Goal: Task Accomplishment & Management: Manage account settings

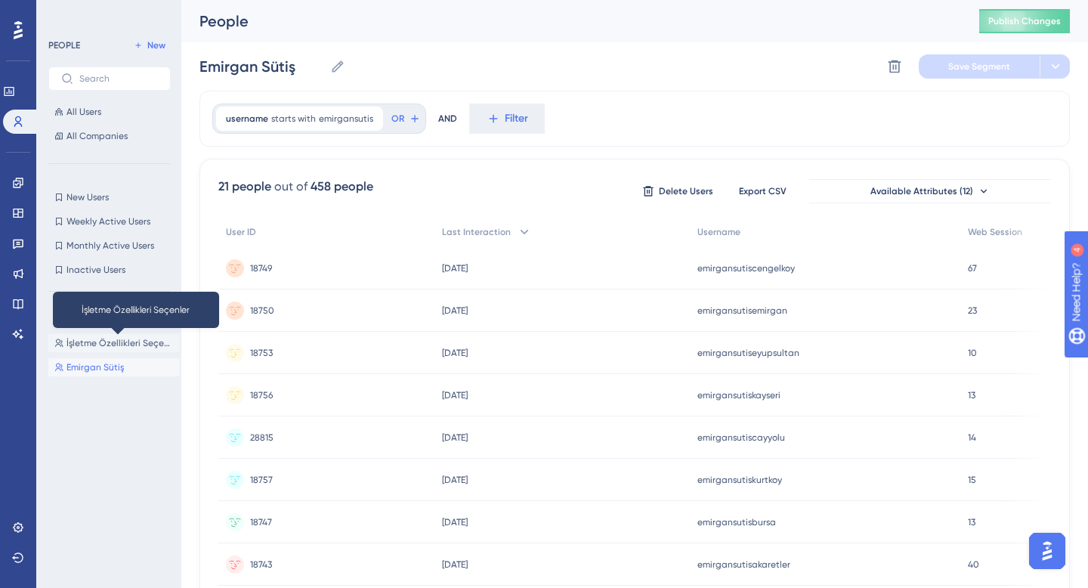
click at [114, 344] on span "İşletme Özellikleri Seçenler" at bounding box center [119, 343] width 107 height 12
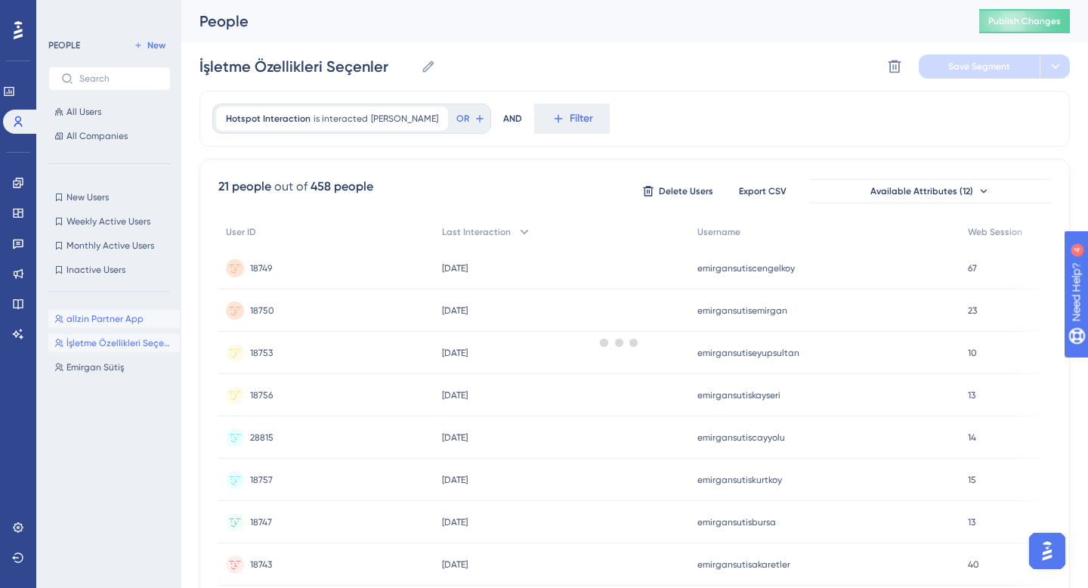
click at [89, 317] on span "allzin Partner App" at bounding box center [104, 319] width 77 height 12
type input "allzin Partner App"
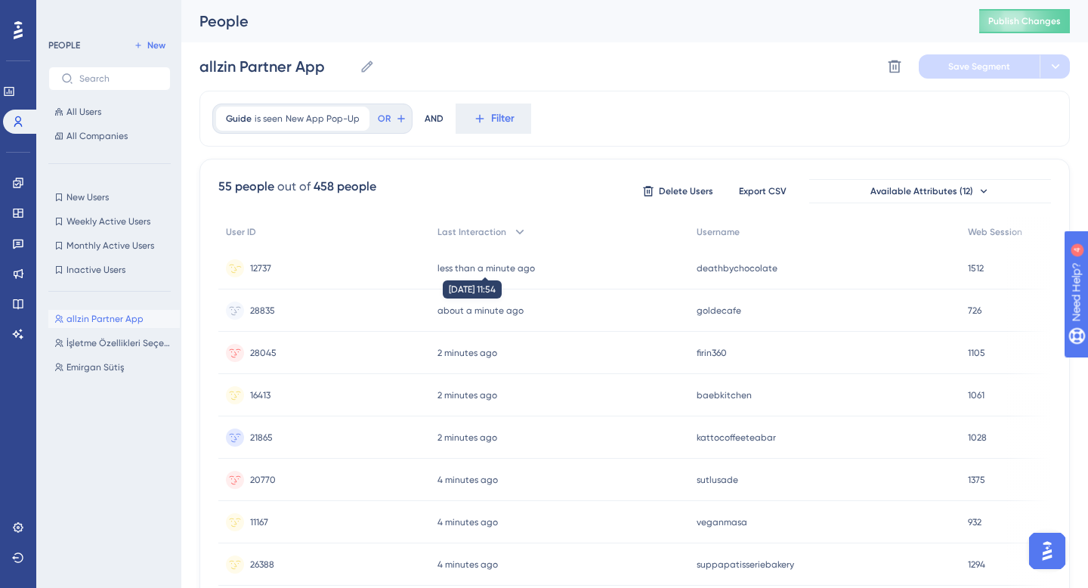
click at [477, 271] on time "less than a minute ago" at bounding box center [485, 268] width 97 height 11
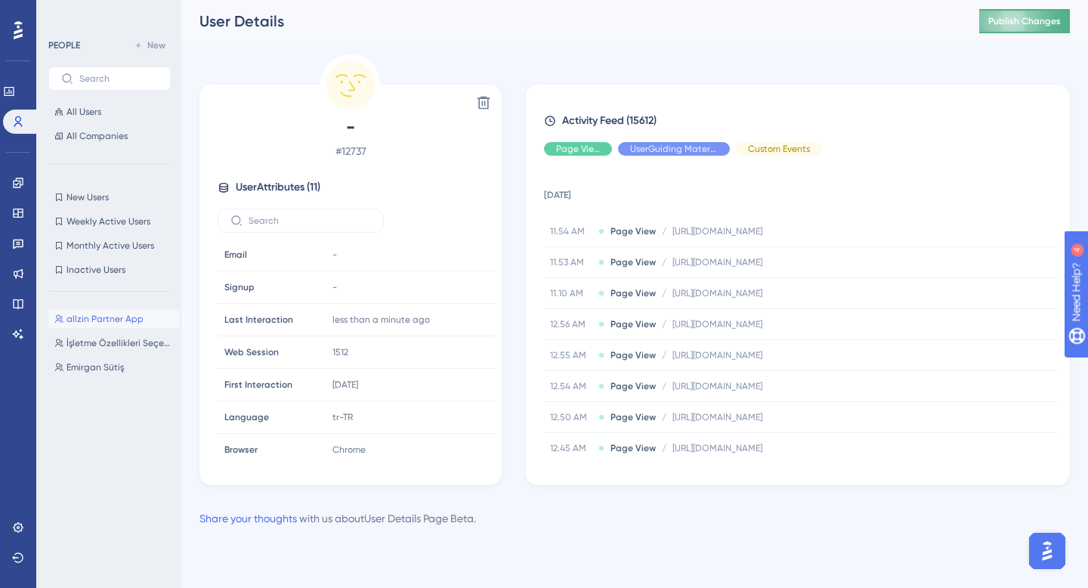
click at [1008, 20] on span "Publish Changes" at bounding box center [1024, 21] width 73 height 12
click at [114, 335] on button "İşletme Özellikleri Seçenler İşletme Özellikleri Seçenler" at bounding box center [113, 343] width 131 height 18
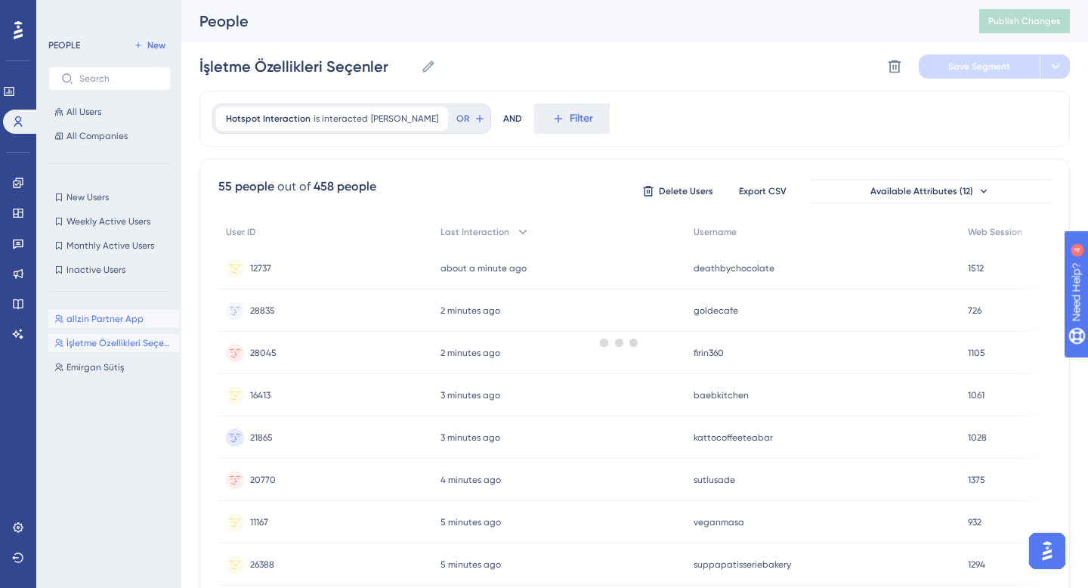
click at [91, 314] on span "allzin Partner App" at bounding box center [104, 319] width 77 height 12
type input "allzin Partner App"
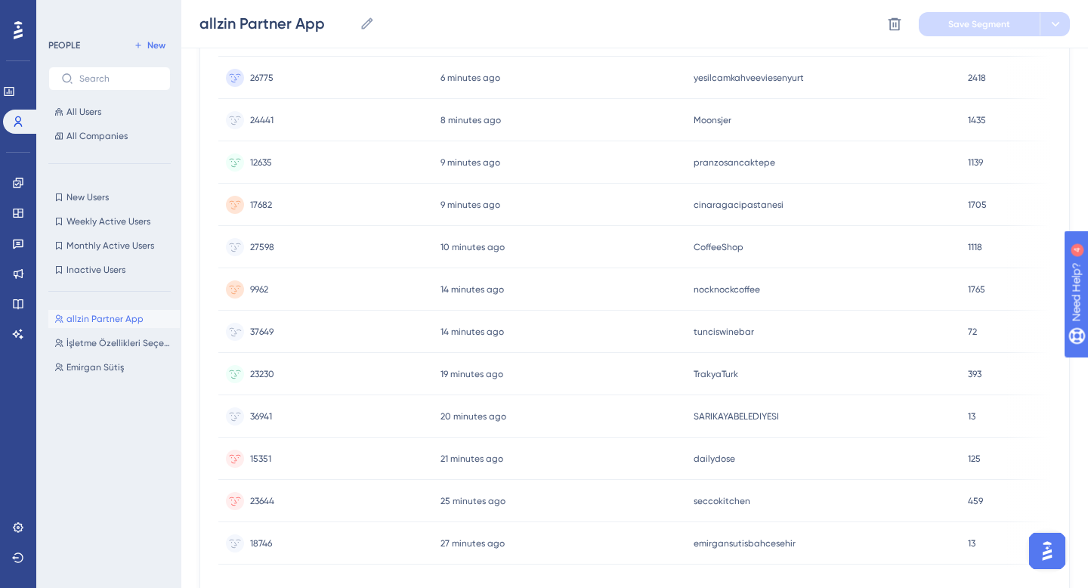
scroll to position [632, 0]
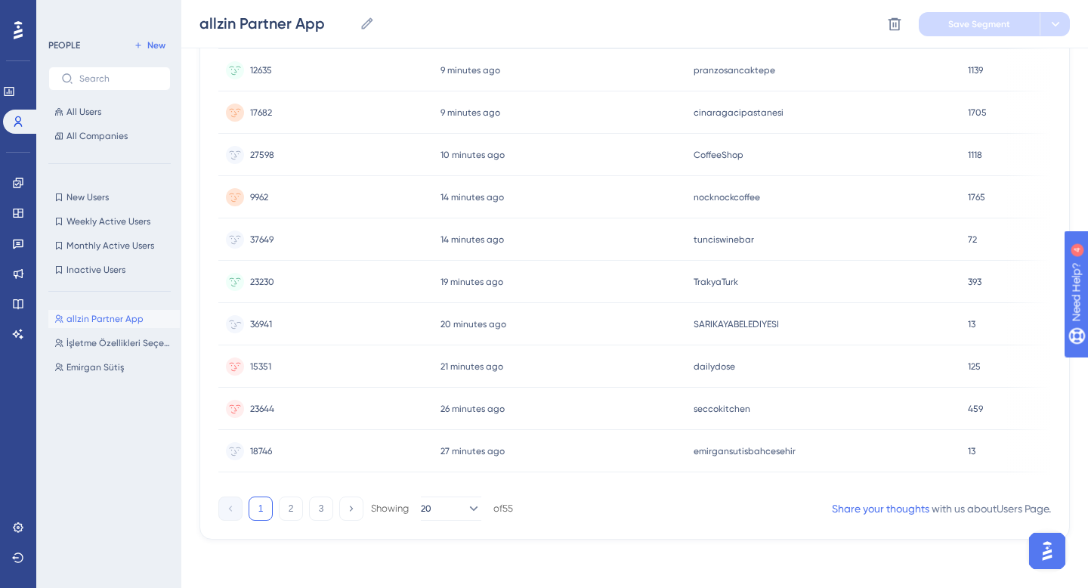
click at [734, 303] on div "SARIKAYABELEDIYESI SARIKAYABELEDIYESI" at bounding box center [823, 324] width 274 height 42
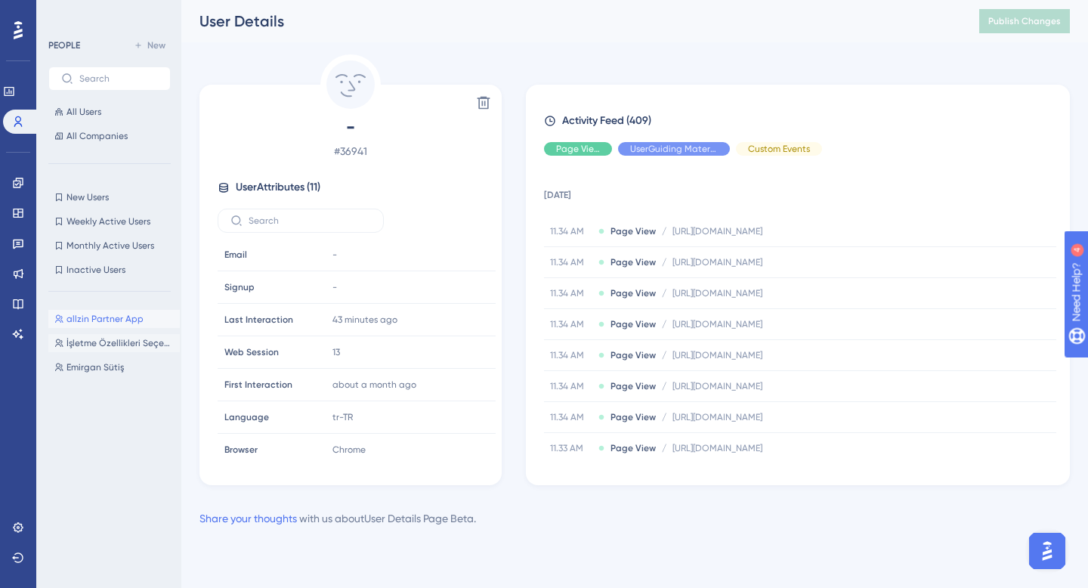
click at [89, 338] on span "İşletme Özellikleri Seçenler" at bounding box center [119, 343] width 107 height 12
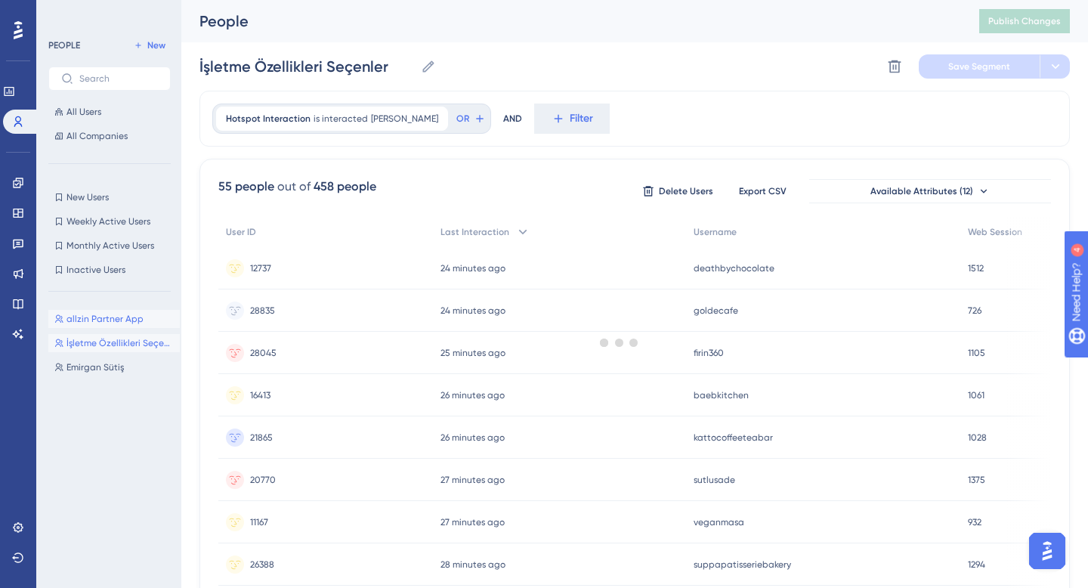
click at [115, 318] on span "allzin Partner App" at bounding box center [104, 319] width 77 height 12
type input "allzin Partner App"
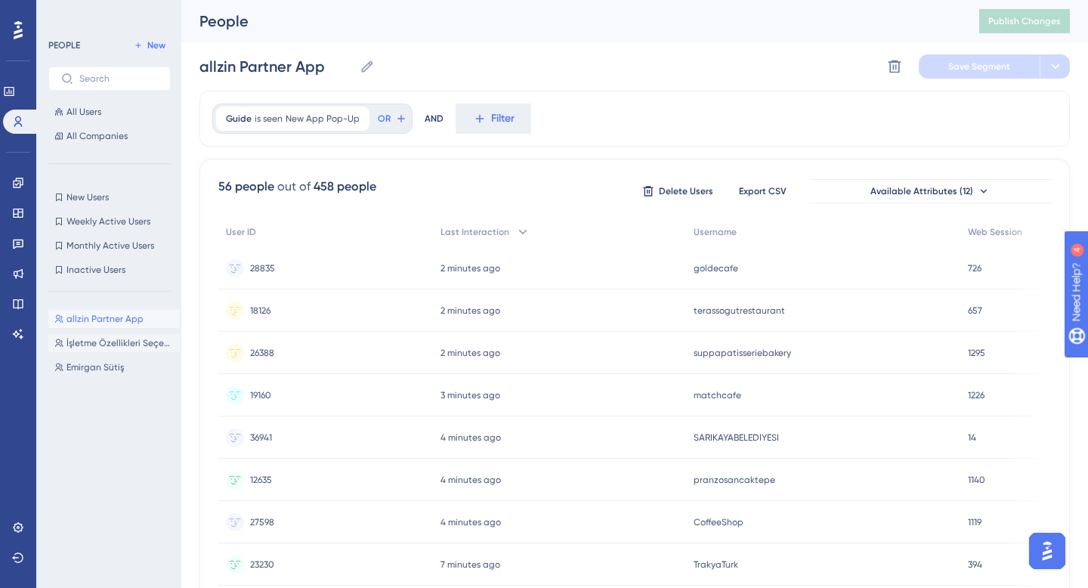
click at [115, 318] on span "allzin Partner App" at bounding box center [104, 319] width 77 height 12
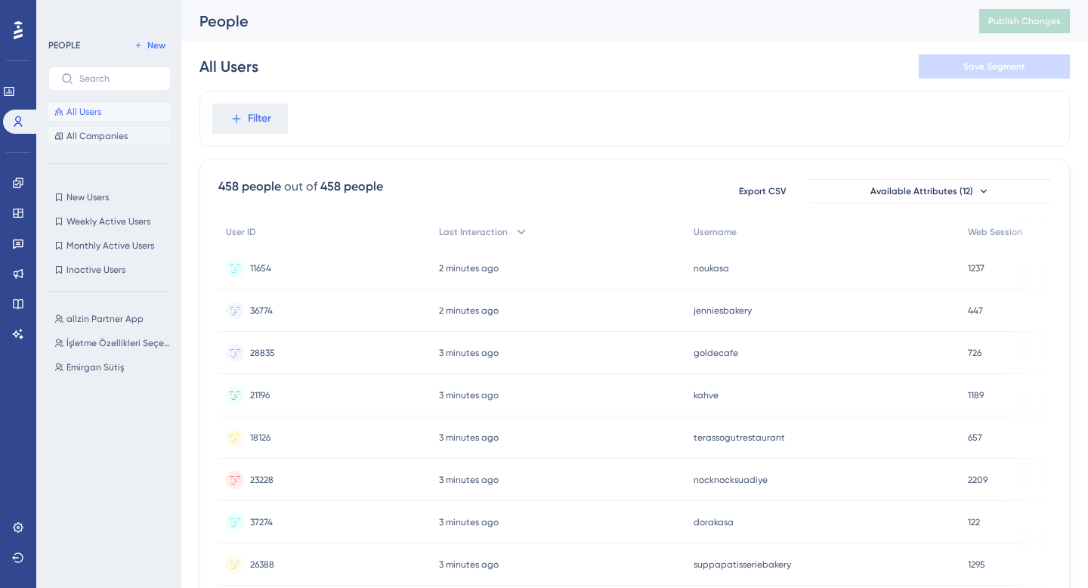
click at [88, 139] on span "All Companies" at bounding box center [96, 136] width 61 height 12
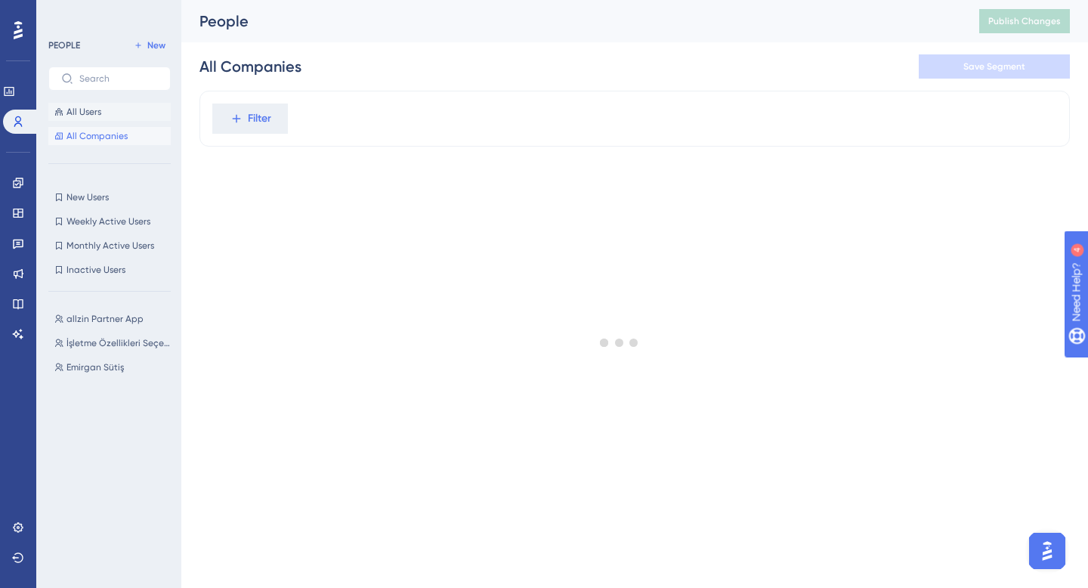
click at [107, 115] on button "All Users" at bounding box center [109, 112] width 122 height 18
